Goal: Check status: Check status

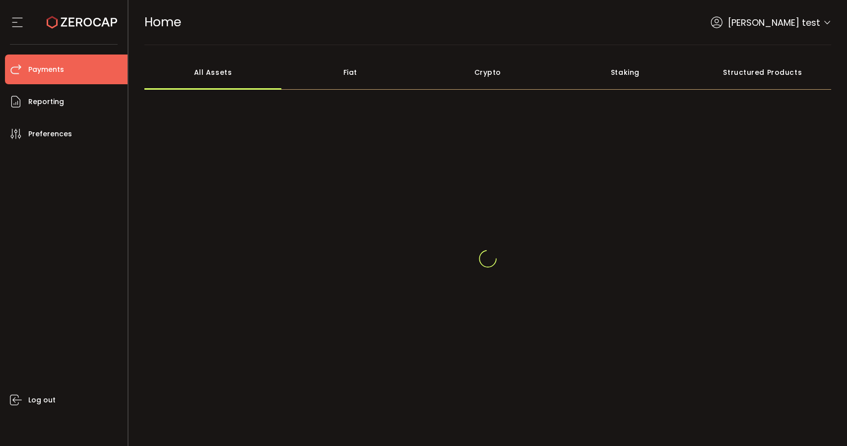
click at [78, 68] on li "Payments" at bounding box center [66, 70] width 123 height 30
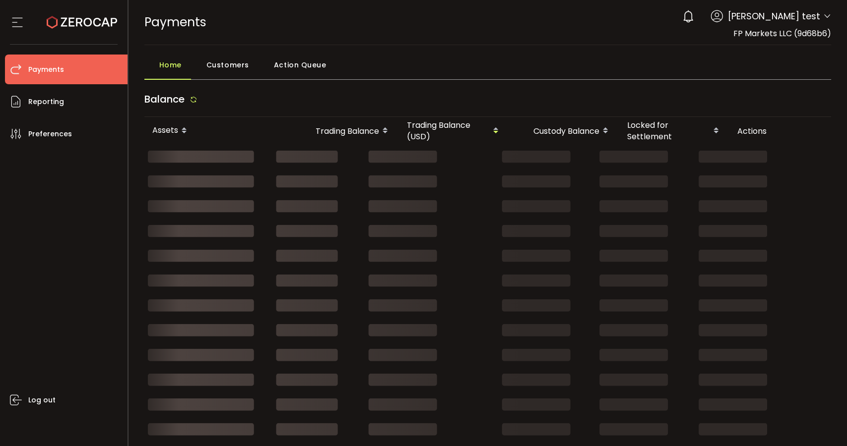
click at [594, 23] on div "PAYMENTS Buy Power $0.00 USD Payments Payments Verify Your Identity Mark Ma tes…" at bounding box center [487, 22] width 687 height 45
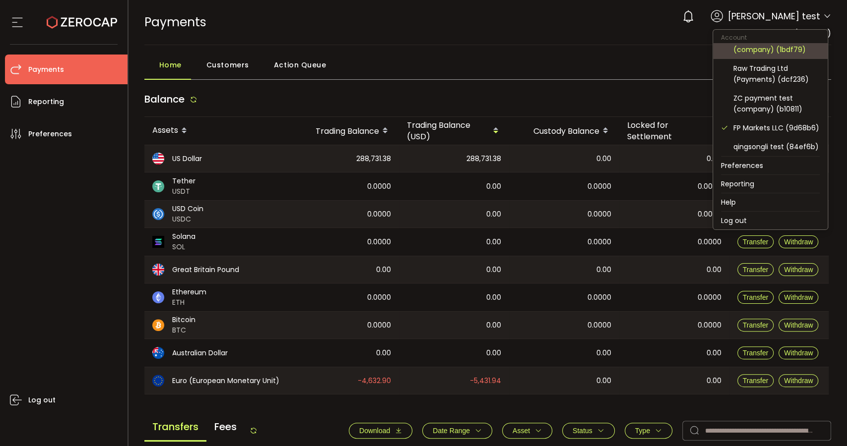
scroll to position [110, 0]
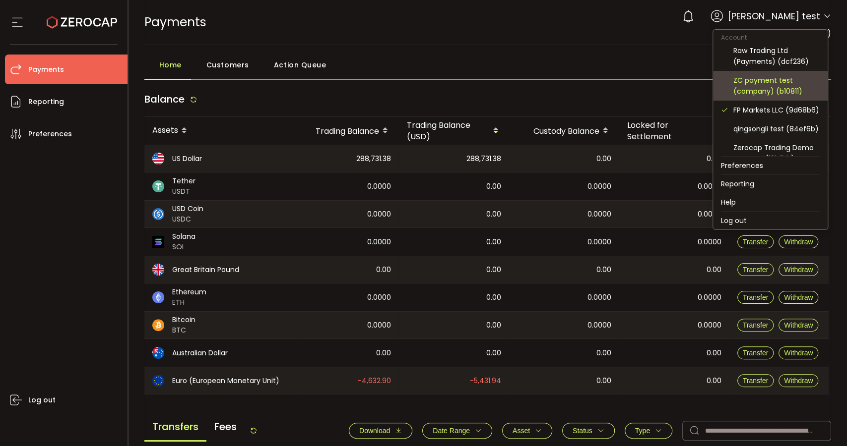
click at [790, 90] on div "ZC payment test (company) (b10811)" at bounding box center [776, 86] width 86 height 22
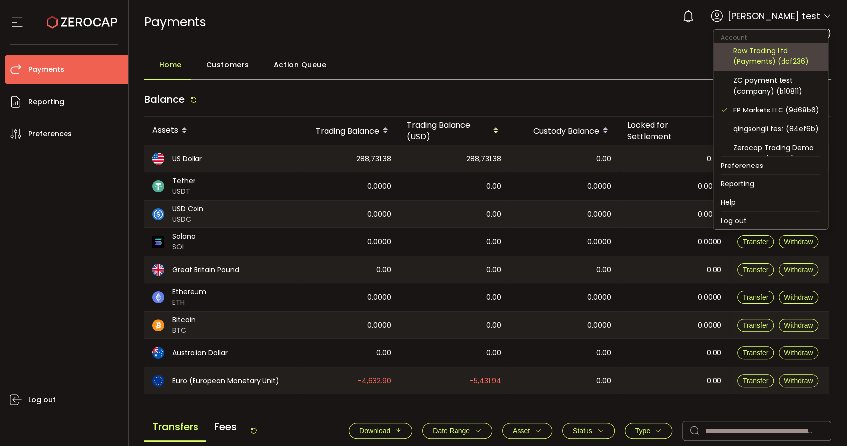
click at [789, 55] on div "Raw Trading Ltd (Payments) (dcf236)" at bounding box center [776, 56] width 86 height 22
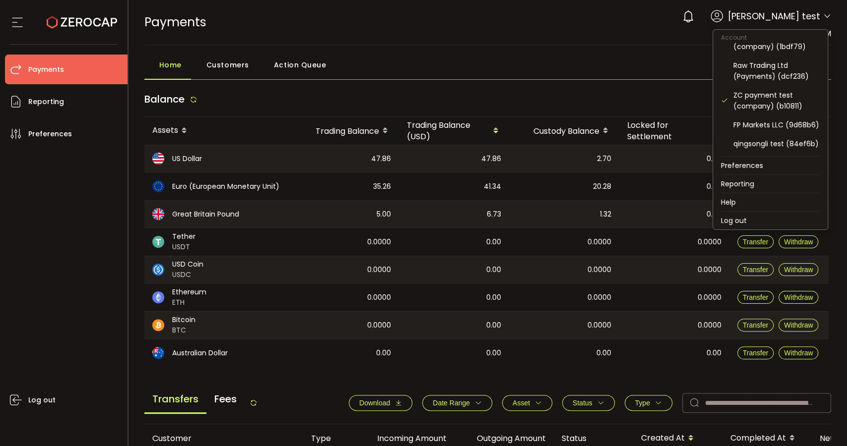
scroll to position [110, 0]
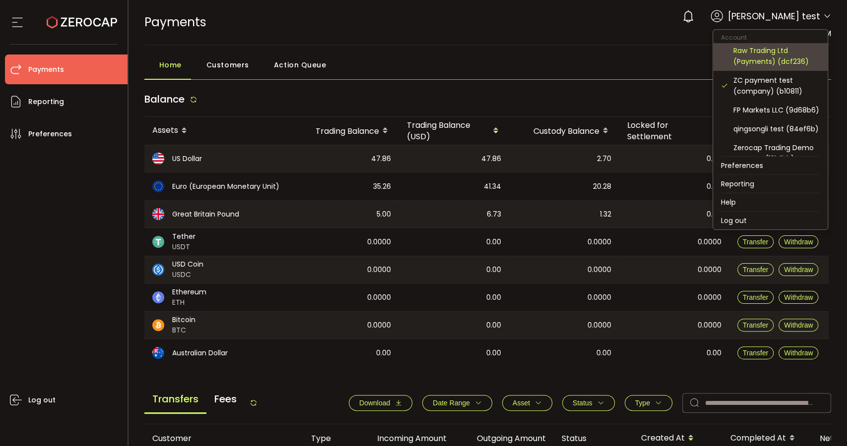
click at [793, 55] on div "Raw Trading Ltd (Payments) (dcf236)" at bounding box center [776, 56] width 86 height 22
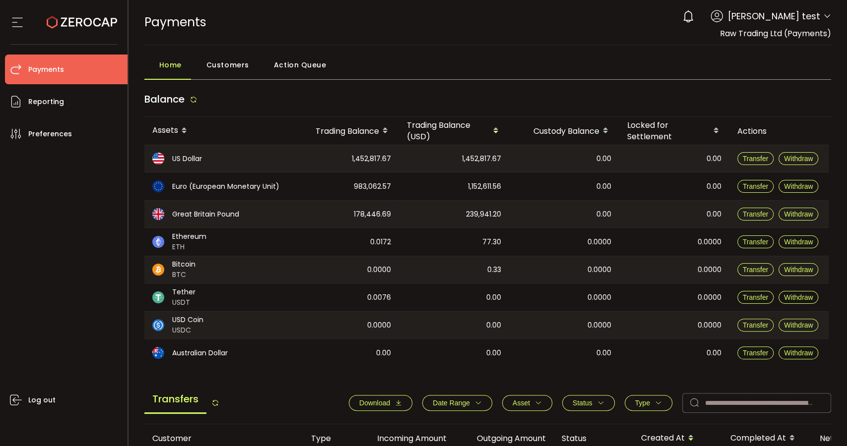
click at [283, 43] on div "PAYMENTS Buy Power $0.00 USD Payments Payments Verify Your Identity 0 [PERSON_N…" at bounding box center [487, 22] width 687 height 45
click at [291, 58] on span "Action Queue" at bounding box center [300, 65] width 53 height 20
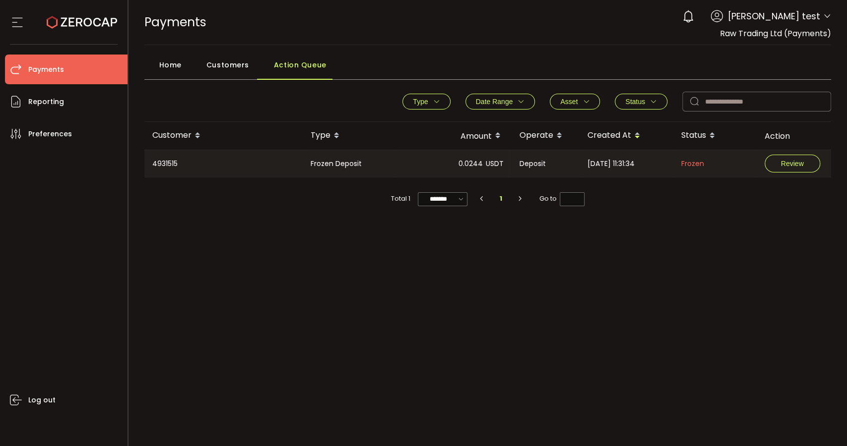
click at [586, 105] on icon "button" at bounding box center [585, 101] width 7 height 7
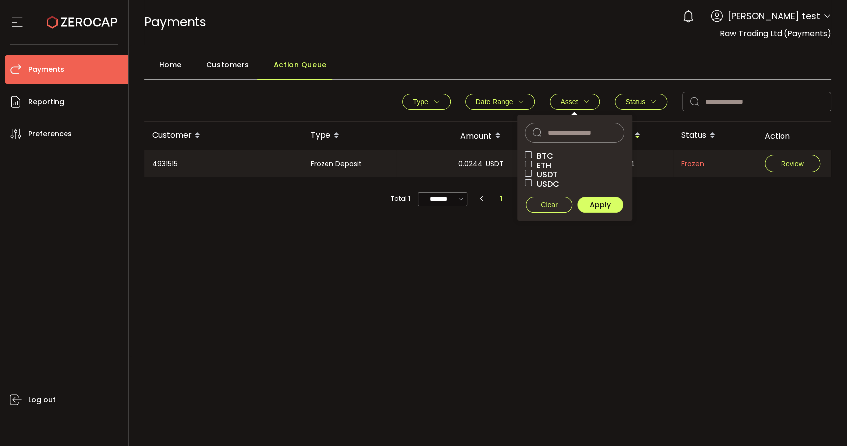
click at [657, 102] on button "Status" at bounding box center [641, 102] width 53 height 16
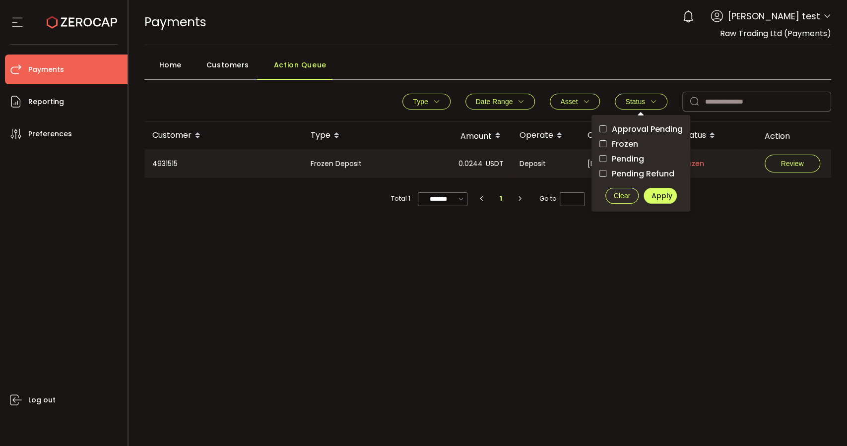
click at [631, 157] on span "Pending" at bounding box center [624, 158] width 37 height 9
click at [661, 192] on span "Apply" at bounding box center [661, 196] width 21 height 10
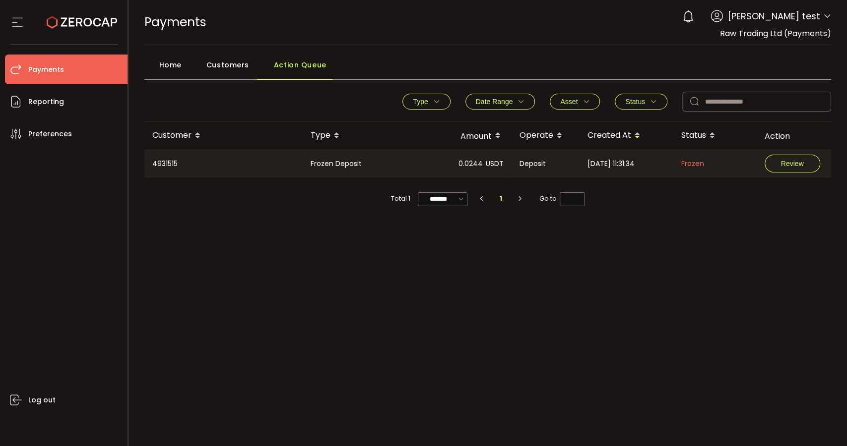
click at [638, 104] on span "Status" at bounding box center [635, 102] width 20 height 8
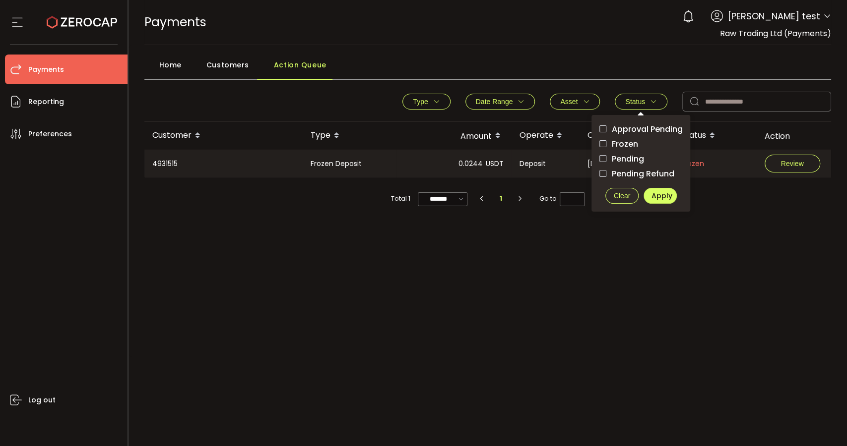
click at [627, 154] on span "Pending" at bounding box center [624, 158] width 37 height 9
click at [665, 195] on span "Apply" at bounding box center [661, 196] width 21 height 10
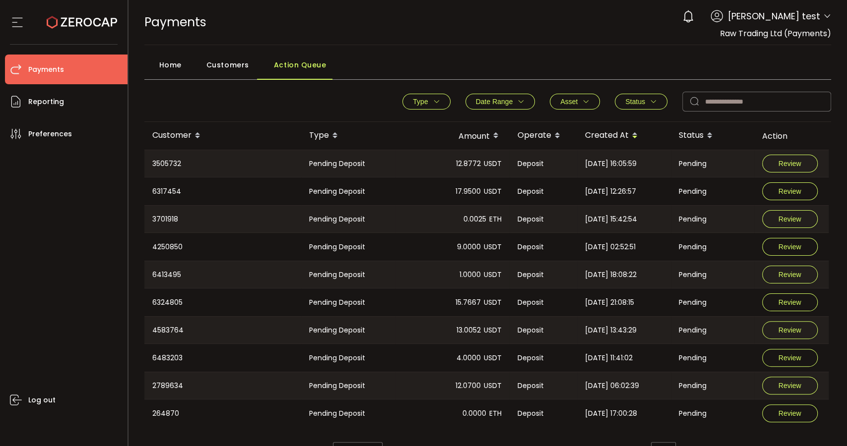
scroll to position [24, 0]
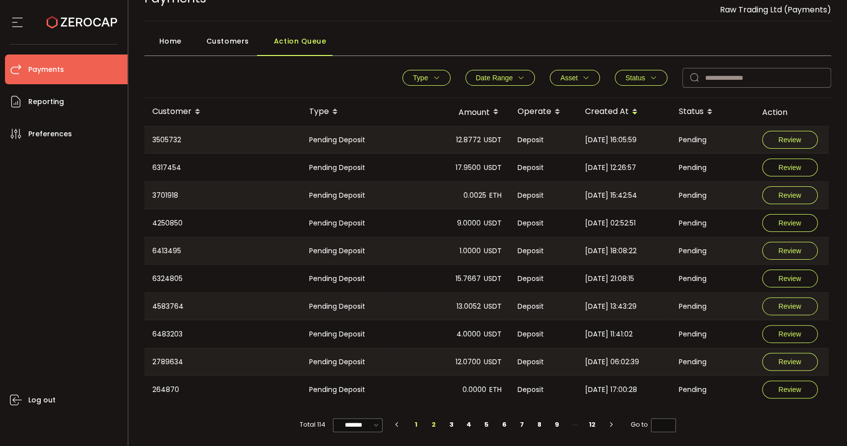
click at [433, 424] on li "2" at bounding box center [434, 425] width 18 height 14
click at [446, 424] on li "3" at bounding box center [451, 425] width 18 height 14
click at [471, 428] on li "4" at bounding box center [469, 425] width 18 height 14
click at [502, 425] on li "6" at bounding box center [505, 425] width 18 height 14
click at [539, 422] on li "8" at bounding box center [540, 425] width 18 height 14
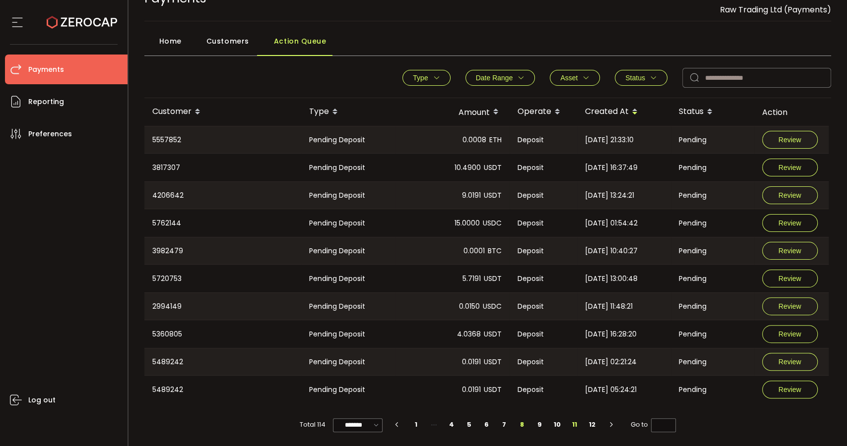
click at [571, 423] on li "11" at bounding box center [575, 425] width 18 height 14
drag, startPoint x: 729, startPoint y: 249, endPoint x: 187, endPoint y: 260, distance: 542.8
click at [142, 244] on main "Home Customers Action Queue Type Pending Deposit Pending Withdrawal Frozen Depo…" at bounding box center [487, 234] width 719 height 426
click at [381, 270] on div "Pending Deposit" at bounding box center [348, 279] width 94 height 28
drag, startPoint x: 712, startPoint y: 249, endPoint x: 147, endPoint y: 246, distance: 565.5
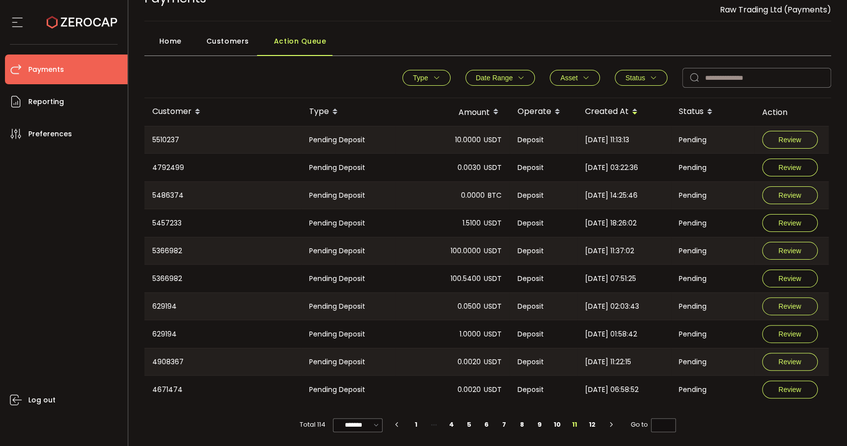
click at [147, 246] on tr "5366982 Pending Deposit 100.0000 USDT Deposit [DATE] 11:37:02 Pending Review" at bounding box center [486, 251] width 684 height 28
copy tr "5366982 Pending Deposit 100.0000 USDT Deposit [DATE] 11:37:02 Pending"
drag, startPoint x: 721, startPoint y: 283, endPoint x: 142, endPoint y: 278, distance: 578.9
click at [142, 278] on main "Home Customers Action Queue Type Pending Deposit Pending Withdrawal Frozen Depo…" at bounding box center [487, 234] width 719 height 426
click at [203, 295] on div "629194" at bounding box center [222, 306] width 157 height 27
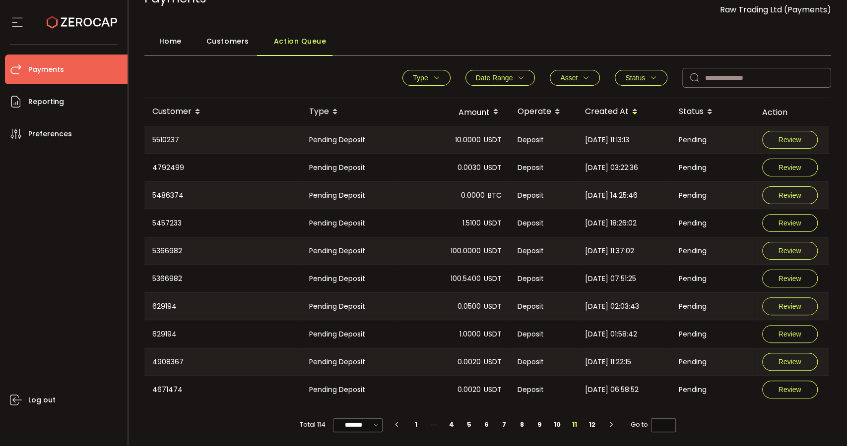
drag, startPoint x: 149, startPoint y: 277, endPoint x: 712, endPoint y: 278, distance: 563.0
click at [712, 278] on tr "5366982 Pending Deposit 100.5400 USDT Deposit [DATE] 07:51:25 Pending Review" at bounding box center [486, 279] width 684 height 28
copy tr "5366982 Pending Deposit 100.5400 USDT Deposit [DATE] 07:51:25 Pending"
click at [591, 424] on li "12" at bounding box center [592, 425] width 18 height 14
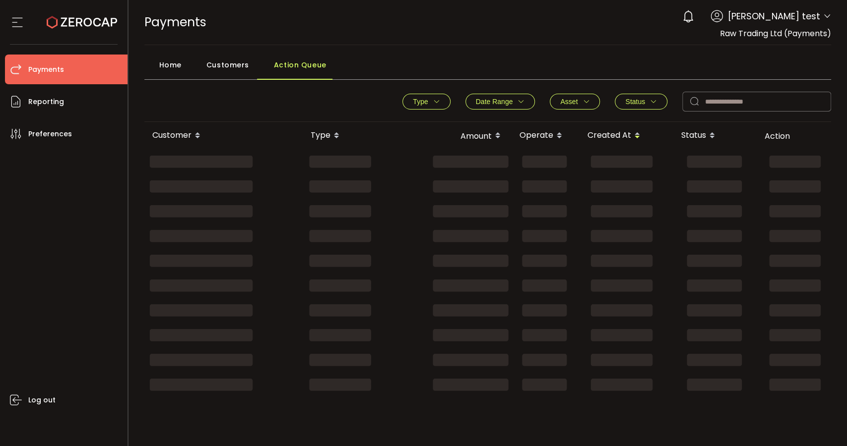
scroll to position [0, 0]
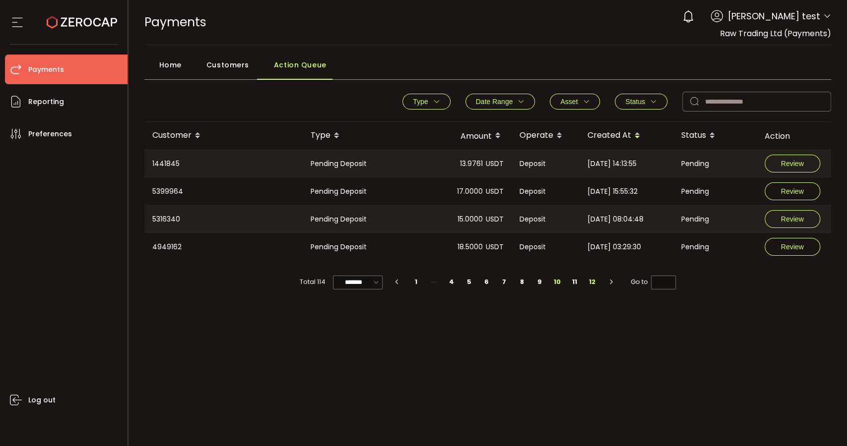
click at [557, 284] on li "10" at bounding box center [557, 282] width 18 height 14
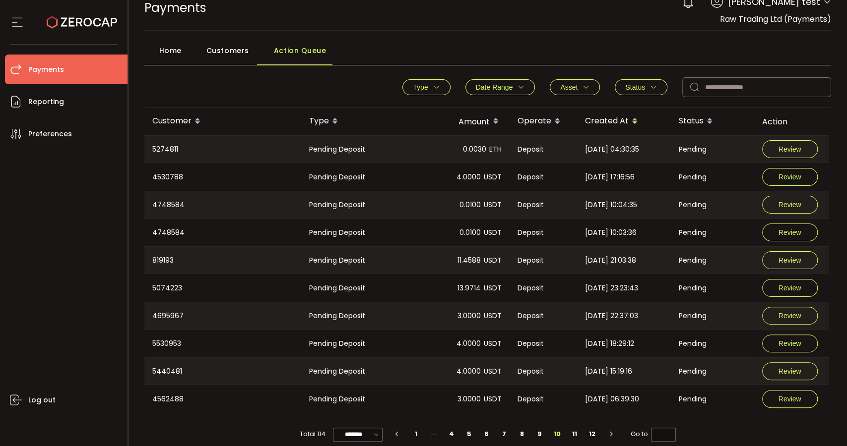
scroll to position [24, 0]
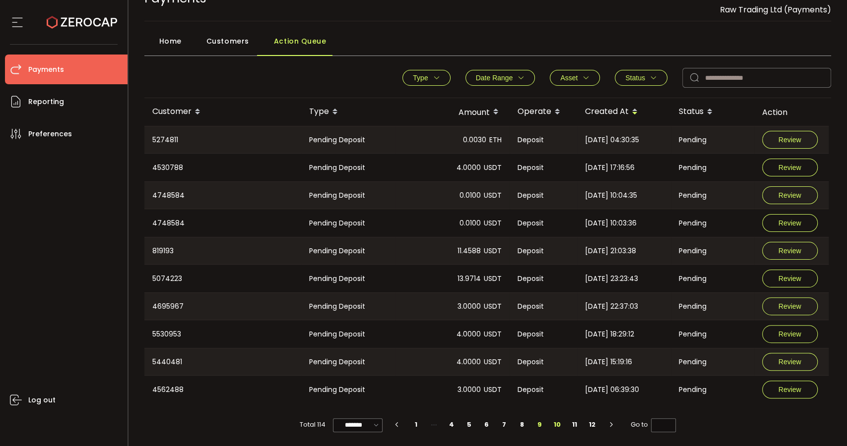
click at [543, 424] on li "9" at bounding box center [540, 425] width 18 height 14
click at [519, 424] on li "8" at bounding box center [522, 425] width 18 height 14
click at [502, 427] on li "7" at bounding box center [505, 425] width 18 height 14
click at [483, 425] on li "6" at bounding box center [487, 425] width 18 height 14
click at [484, 425] on li "5" at bounding box center [487, 425] width 18 height 14
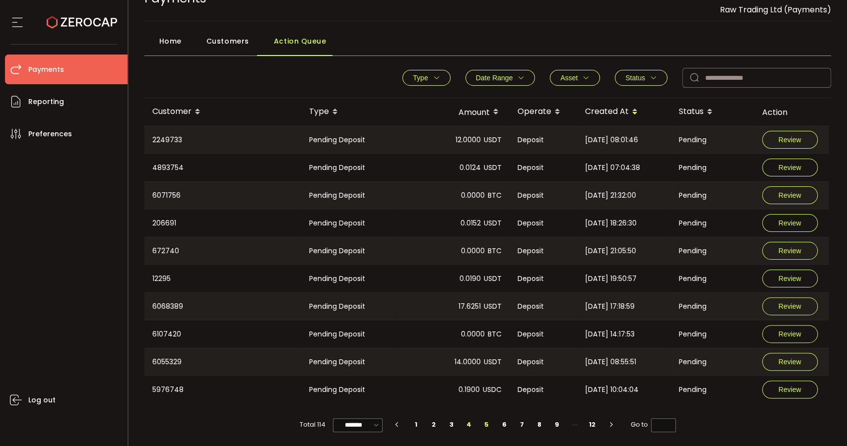
click at [470, 422] on li "4" at bounding box center [469, 425] width 18 height 14
click at [453, 423] on li "3" at bounding box center [451, 425] width 18 height 14
click at [432, 426] on li "2" at bounding box center [434, 425] width 18 height 14
click at [414, 425] on li "1" at bounding box center [416, 425] width 18 height 14
type input "*"
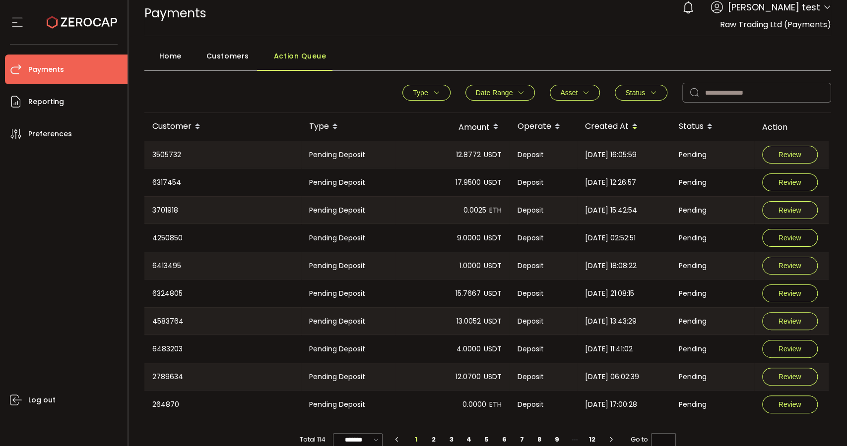
scroll to position [0, 0]
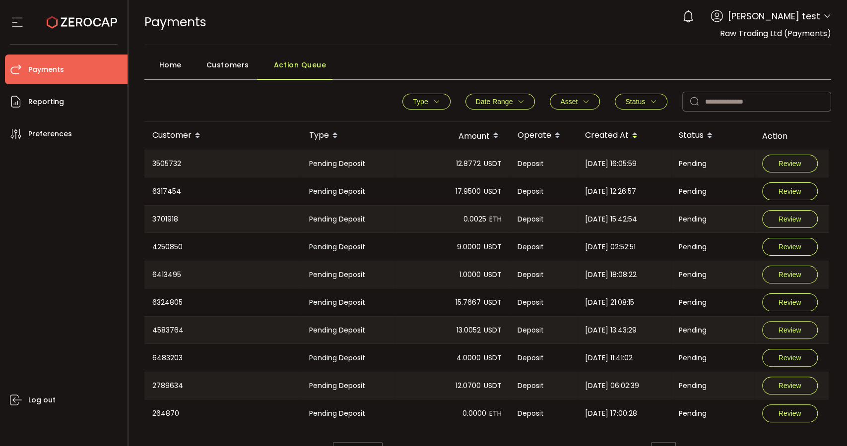
click at [806, 37] on span "Raw Trading Ltd (Payments)" at bounding box center [775, 33] width 111 height 11
drag, startPoint x: 718, startPoint y: 35, endPoint x: 826, endPoint y: 36, distance: 108.1
click at [826, 36] on span "Raw Trading Ltd (Payments)" at bounding box center [775, 33] width 111 height 11
copy span "Raw Trading Ltd (Payments)"
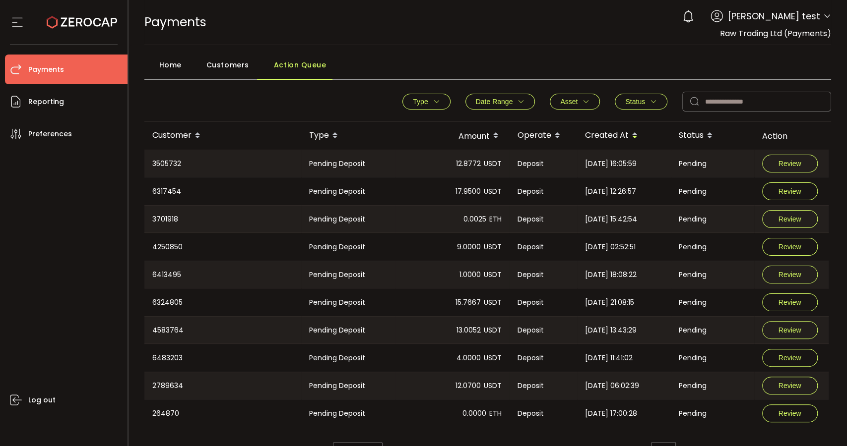
click at [520, 72] on div "Home Customers Action Queue" at bounding box center [487, 67] width 687 height 25
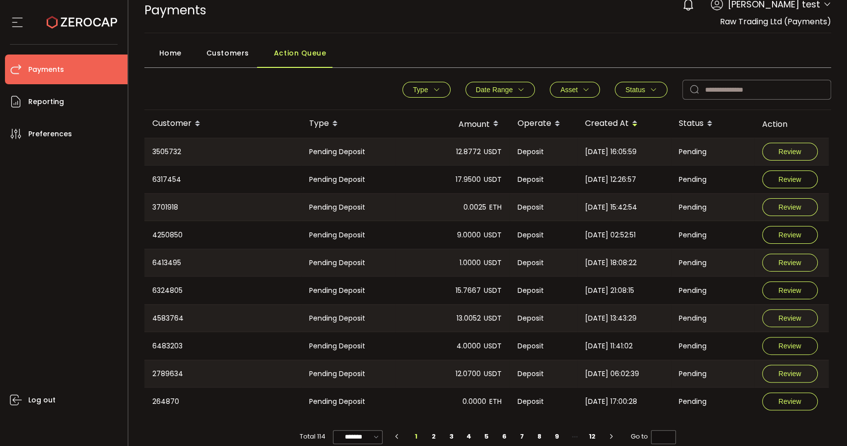
scroll to position [24, 0]
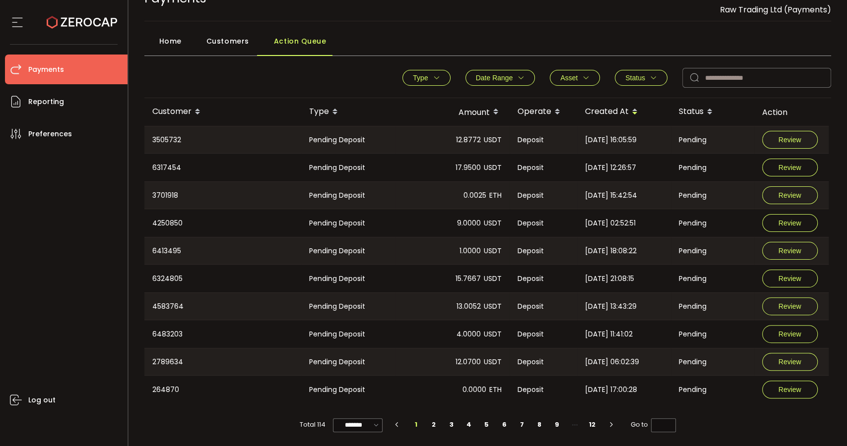
click at [641, 76] on span "Status" at bounding box center [635, 78] width 20 height 8
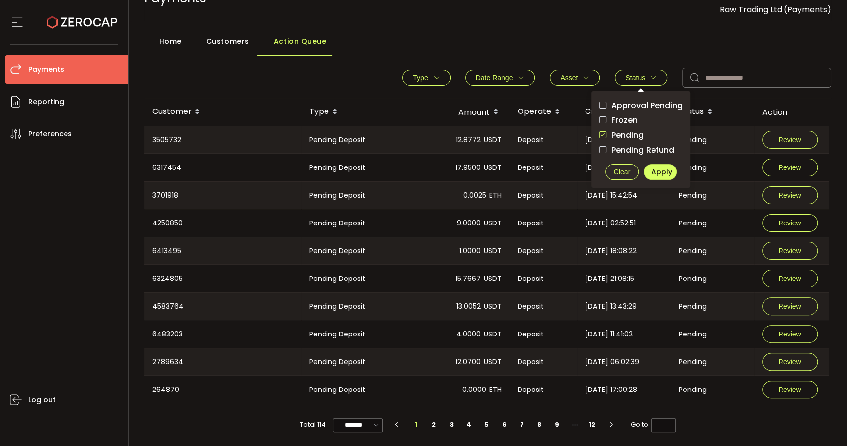
click at [628, 121] on span "Frozen" at bounding box center [621, 120] width 31 height 9
click at [623, 130] on span "Pending" at bounding box center [624, 134] width 37 height 9
click at [655, 167] on span "Apply" at bounding box center [661, 172] width 21 height 10
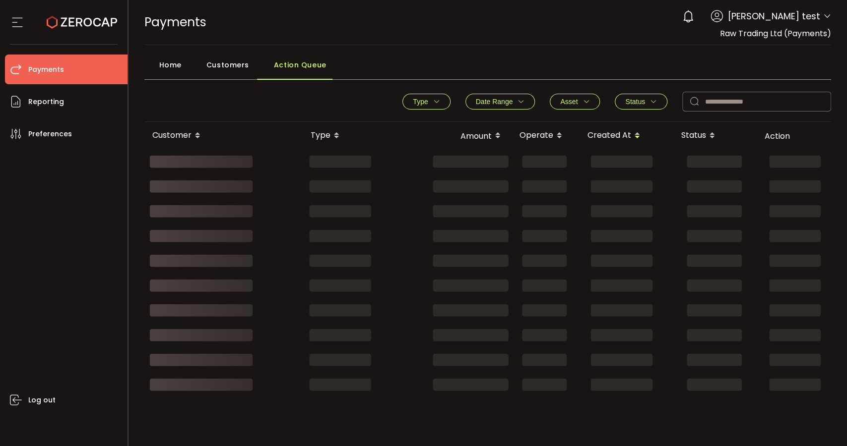
scroll to position [0, 0]
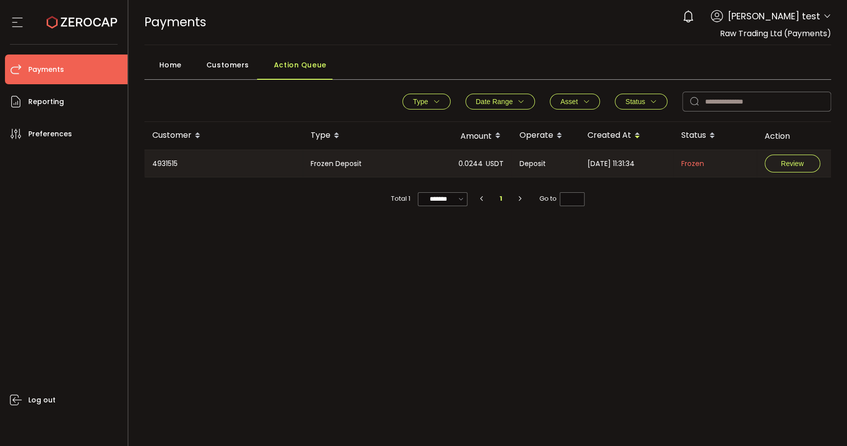
click at [163, 67] on span "Home" at bounding box center [170, 65] width 22 height 20
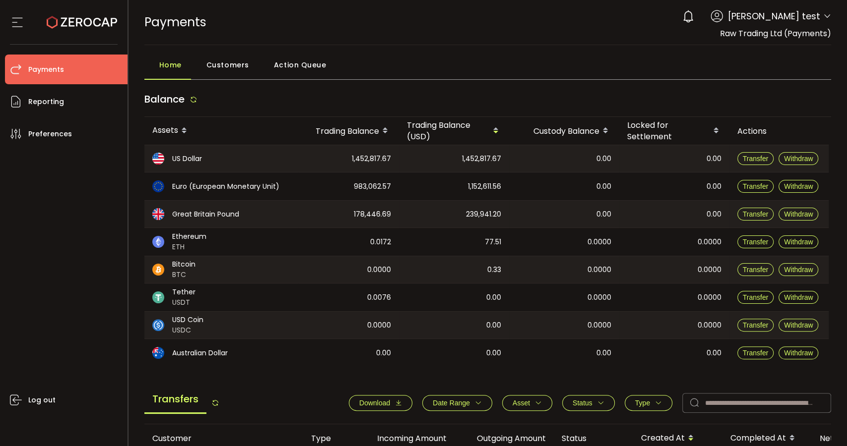
click at [219, 63] on span "Customers" at bounding box center [227, 65] width 43 height 20
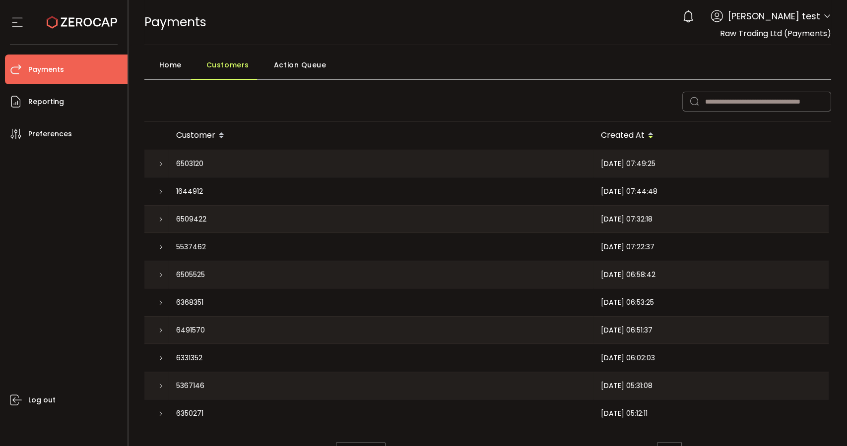
click at [303, 70] on span "Action Queue" at bounding box center [300, 65] width 53 height 20
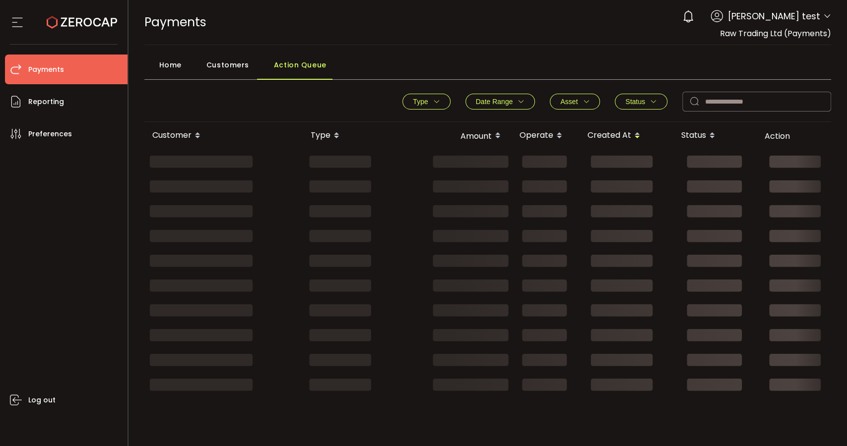
click at [182, 64] on div "Home" at bounding box center [167, 67] width 47 height 25
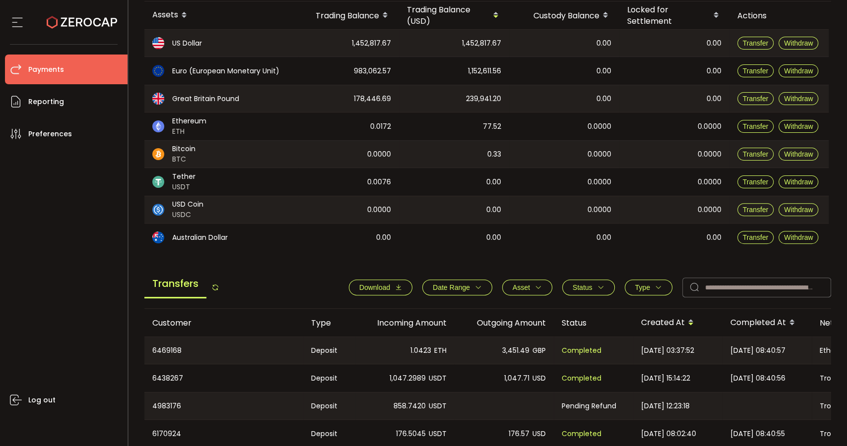
scroll to position [330, 0]
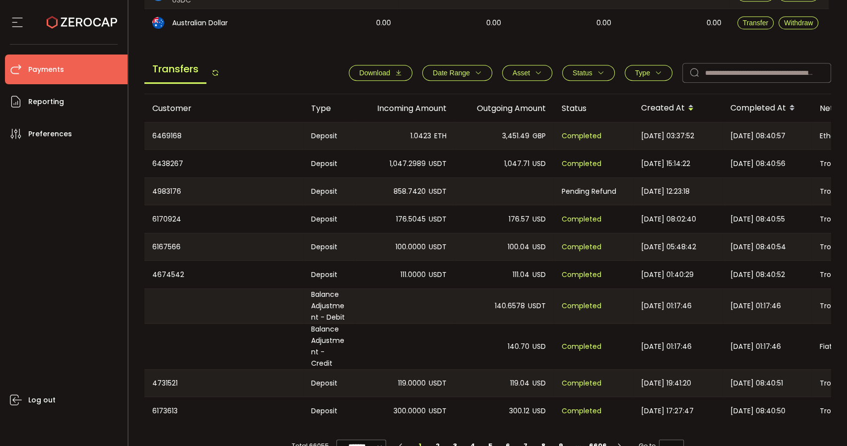
click at [395, 69] on icon "button" at bounding box center [398, 72] width 7 height 7
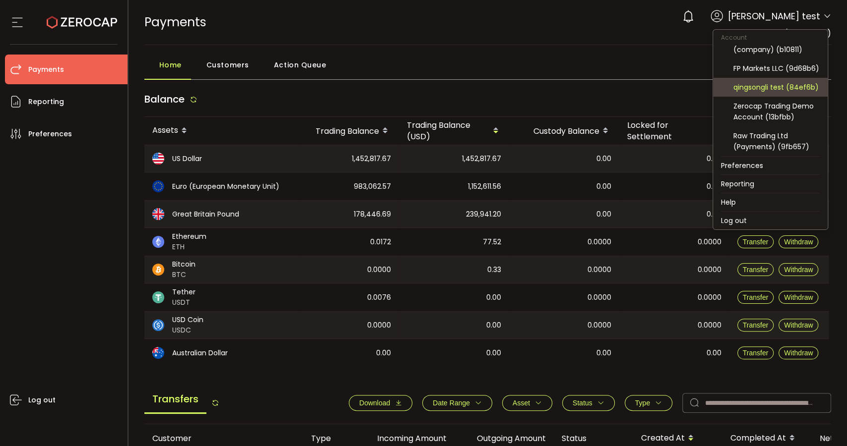
scroll to position [163, 0]
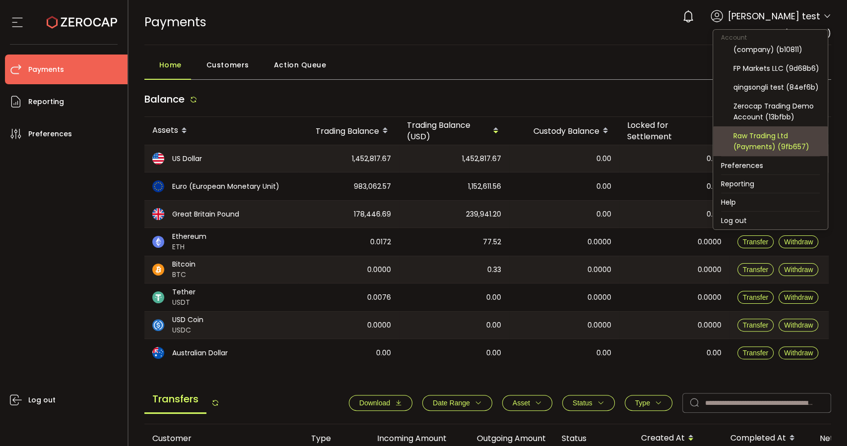
click at [784, 138] on div "Raw Trading Ltd (Payments) (9fb657)" at bounding box center [776, 141] width 86 height 22
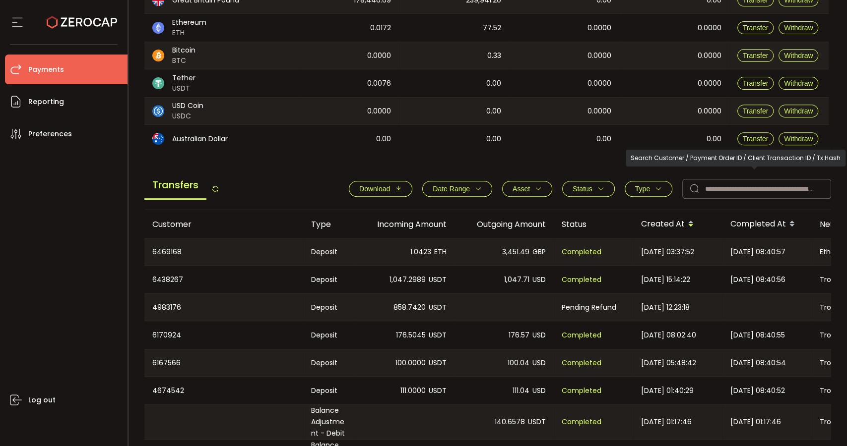
scroll to position [220, 0]
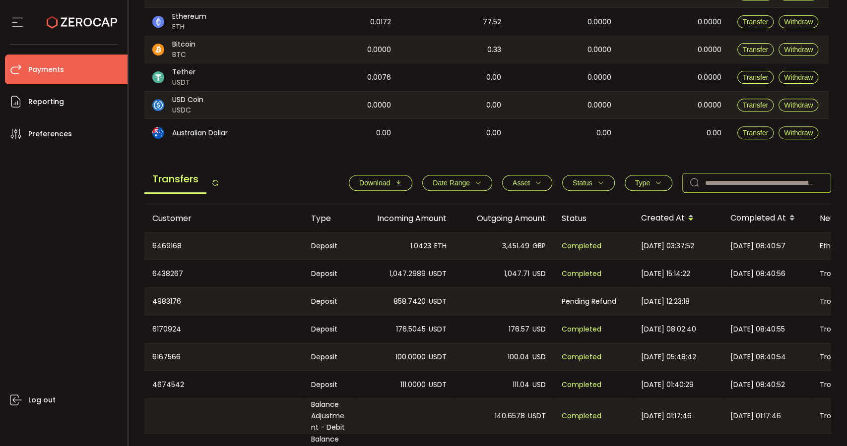
click at [734, 182] on input "text" at bounding box center [756, 183] width 149 height 20
paste input "******"
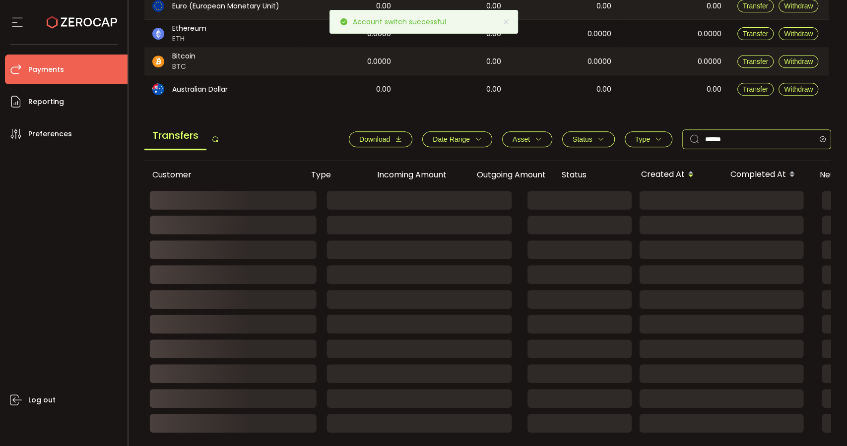
scroll to position [329, 0]
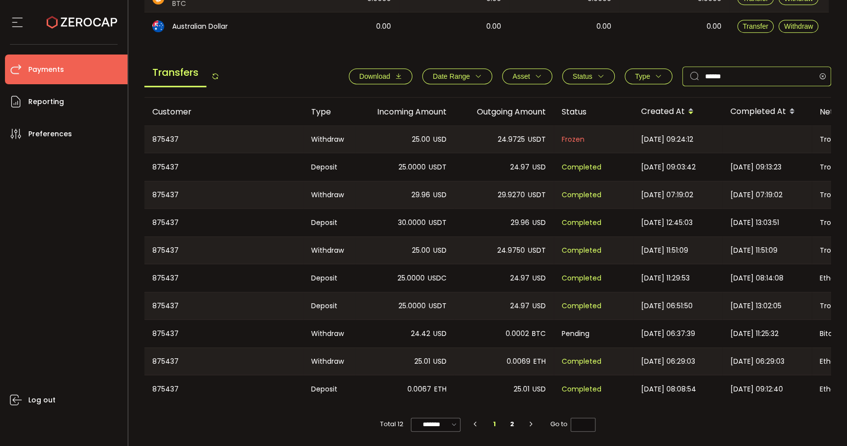
type input "******"
drag, startPoint x: 387, startPoint y: 275, endPoint x: 725, endPoint y: 274, distance: 337.8
click at [725, 274] on tr "875437 Deposit 25.0000 USDC 24.97 USD Completed [DATE] 11:29:53 [DATE] 08:14:08…" at bounding box center [666, 278] width 1044 height 28
click at [624, 241] on div "Completed" at bounding box center [593, 250] width 79 height 27
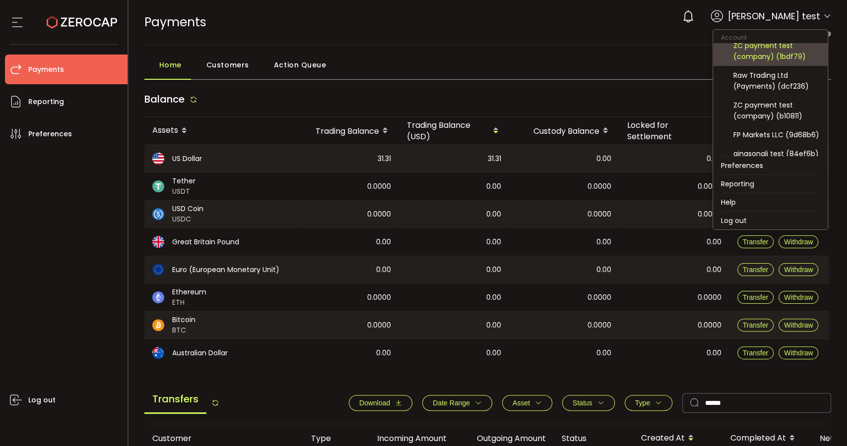
scroll to position [55, 0]
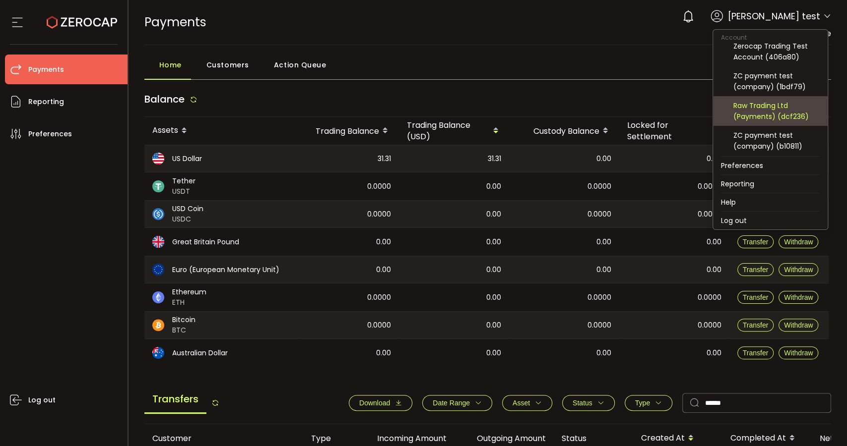
click at [784, 114] on div "Raw Trading Ltd (Payments) (dcf236)" at bounding box center [776, 111] width 86 height 22
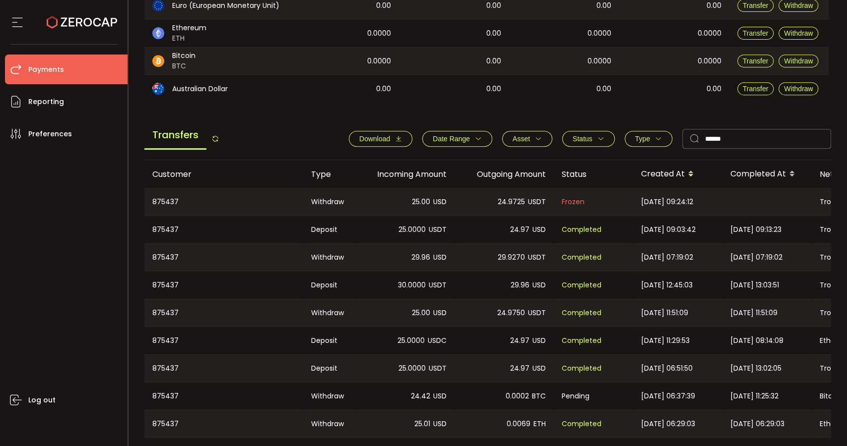
scroll to position [275, 0]
